Goal: Check status: Check status

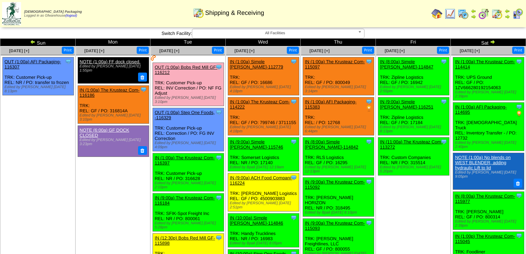
click at [494, 42] on img at bounding box center [493, 42] width 6 height 6
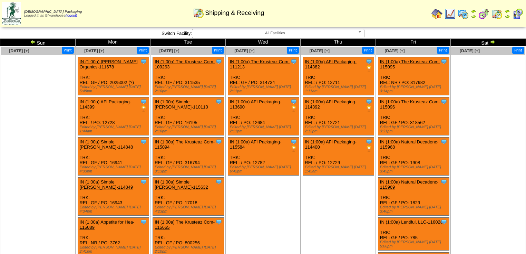
click at [492, 42] on img at bounding box center [493, 42] width 6 height 6
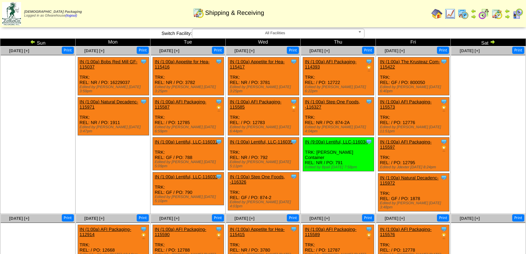
click at [32, 42] on img at bounding box center [33, 42] width 6 height 6
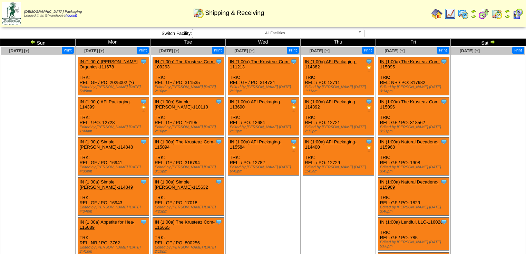
click at [32, 42] on img at bounding box center [33, 42] width 6 height 6
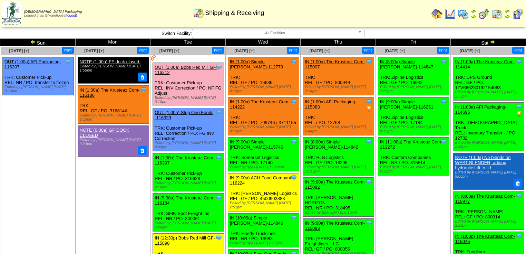
click at [32, 43] on img at bounding box center [33, 42] width 6 height 6
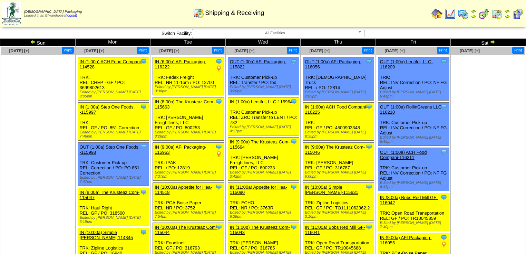
click at [493, 42] on img at bounding box center [493, 42] width 6 height 6
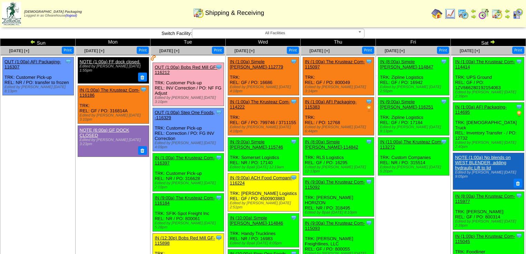
scroll to position [28, 0]
